Goal: Navigation & Orientation: Find specific page/section

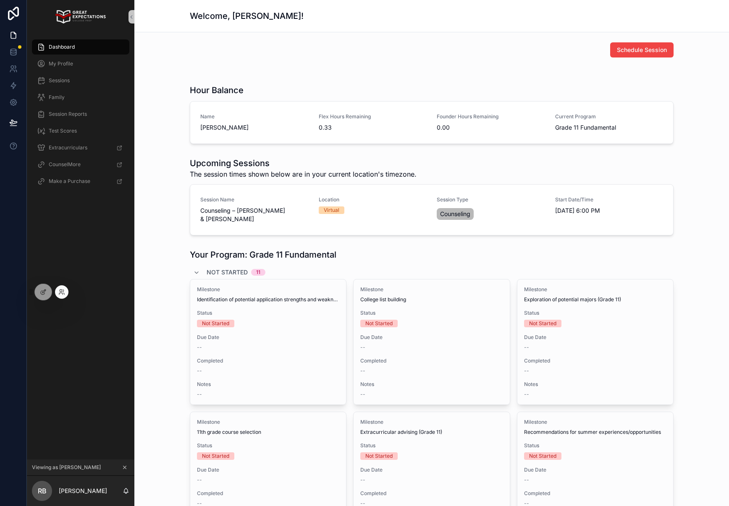
click at [57, 291] on div at bounding box center [61, 292] width 13 height 13
click at [63, 294] on icon at bounding box center [61, 292] width 7 height 7
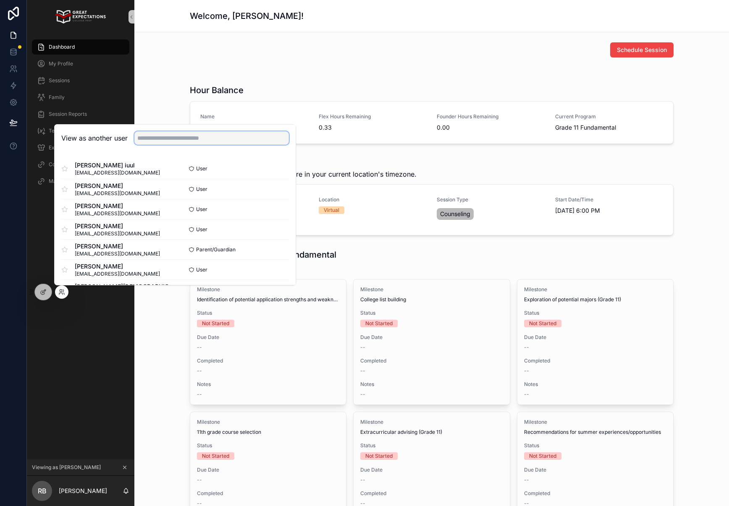
click at [181, 143] on input "text" at bounding box center [211, 137] width 155 height 13
type input "*******"
click at [277, 231] on button "Select" at bounding box center [278, 229] width 22 height 12
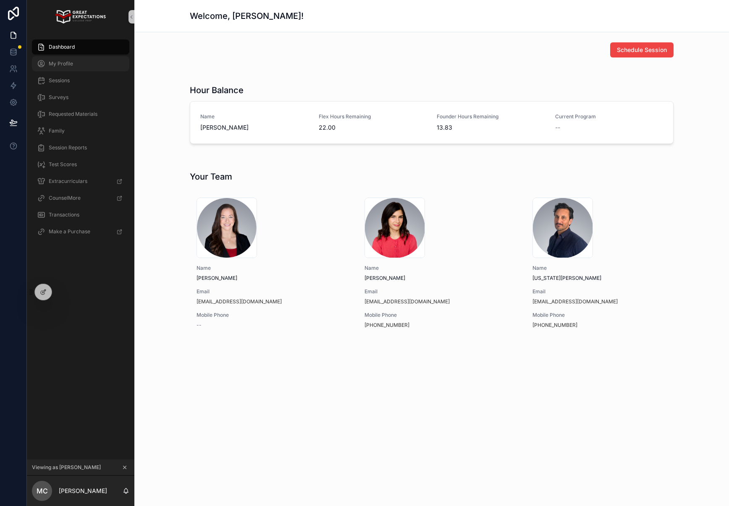
drag, startPoint x: 78, startPoint y: 60, endPoint x: 71, endPoint y: 51, distance: 11.5
click at [78, 60] on div "My Profile" at bounding box center [80, 63] width 87 height 13
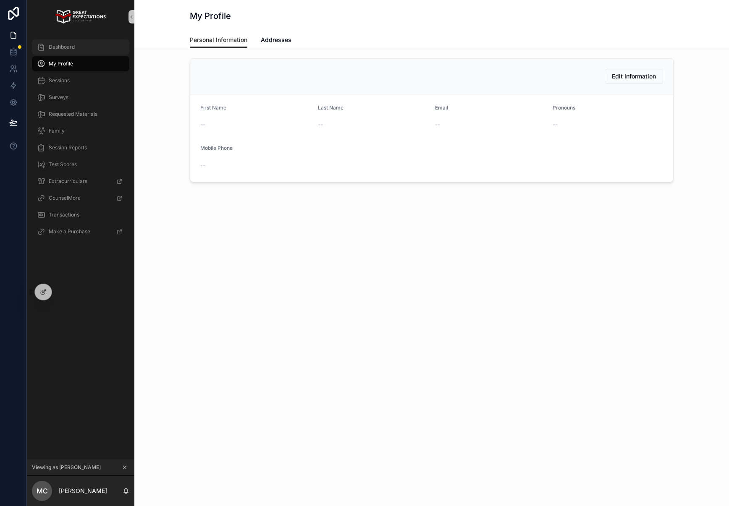
click at [71, 49] on span "Dashboard" at bounding box center [62, 47] width 26 height 7
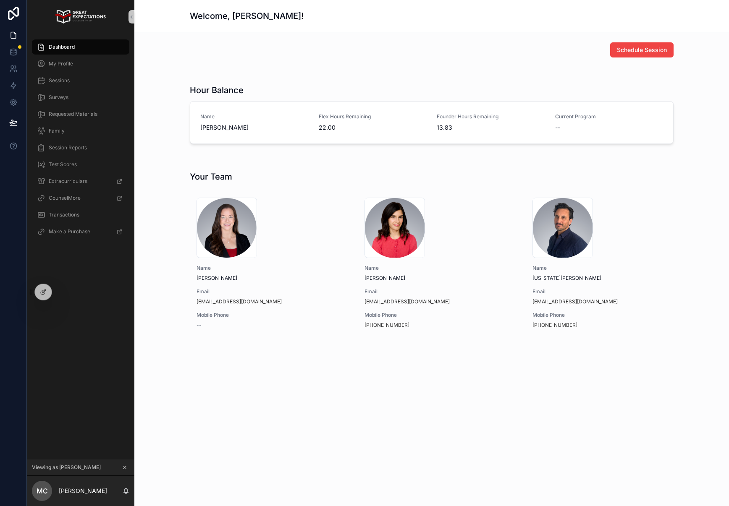
click at [107, 48] on div "Dashboard" at bounding box center [80, 46] width 87 height 13
